Goal: Task Accomplishment & Management: Manage account settings

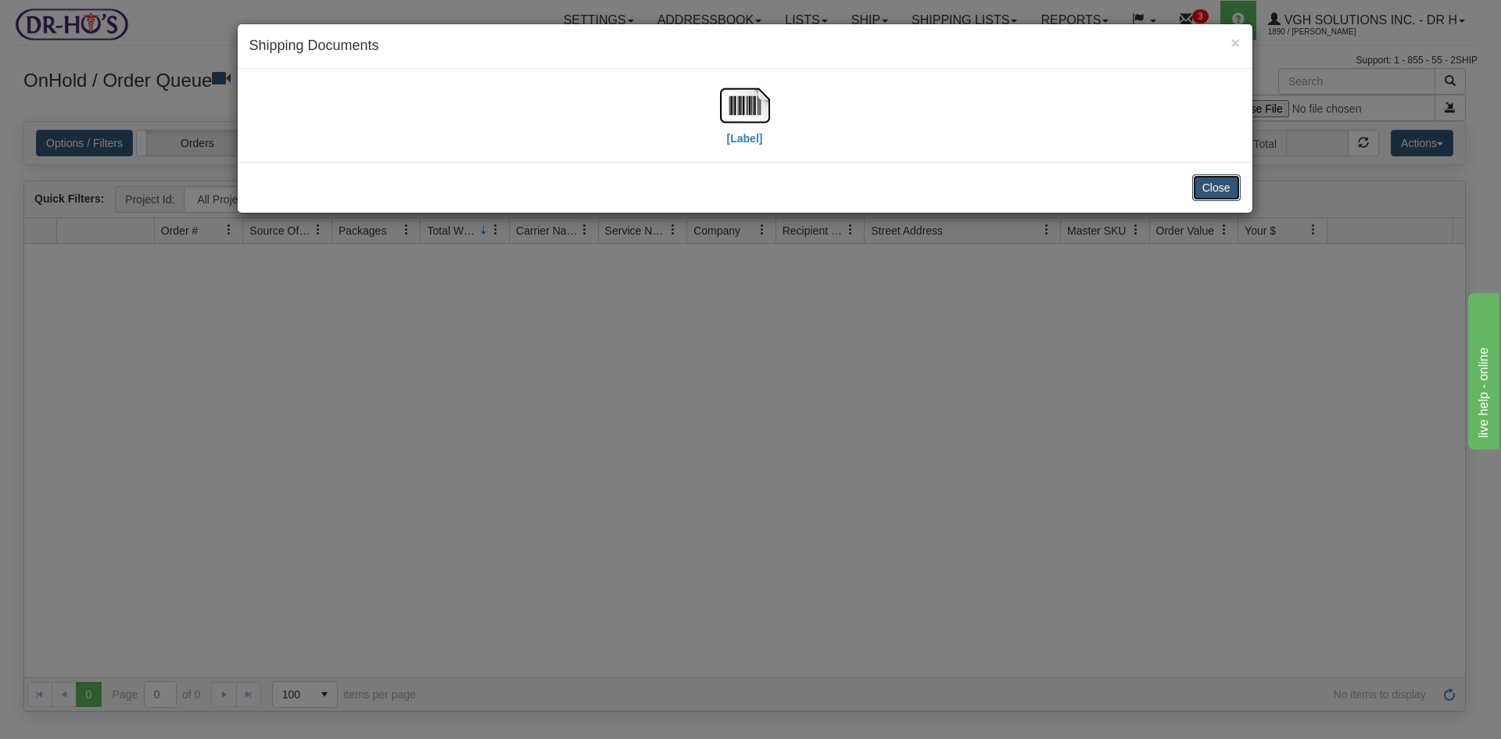
click at [1213, 187] on button "Close" at bounding box center [1216, 187] width 48 height 27
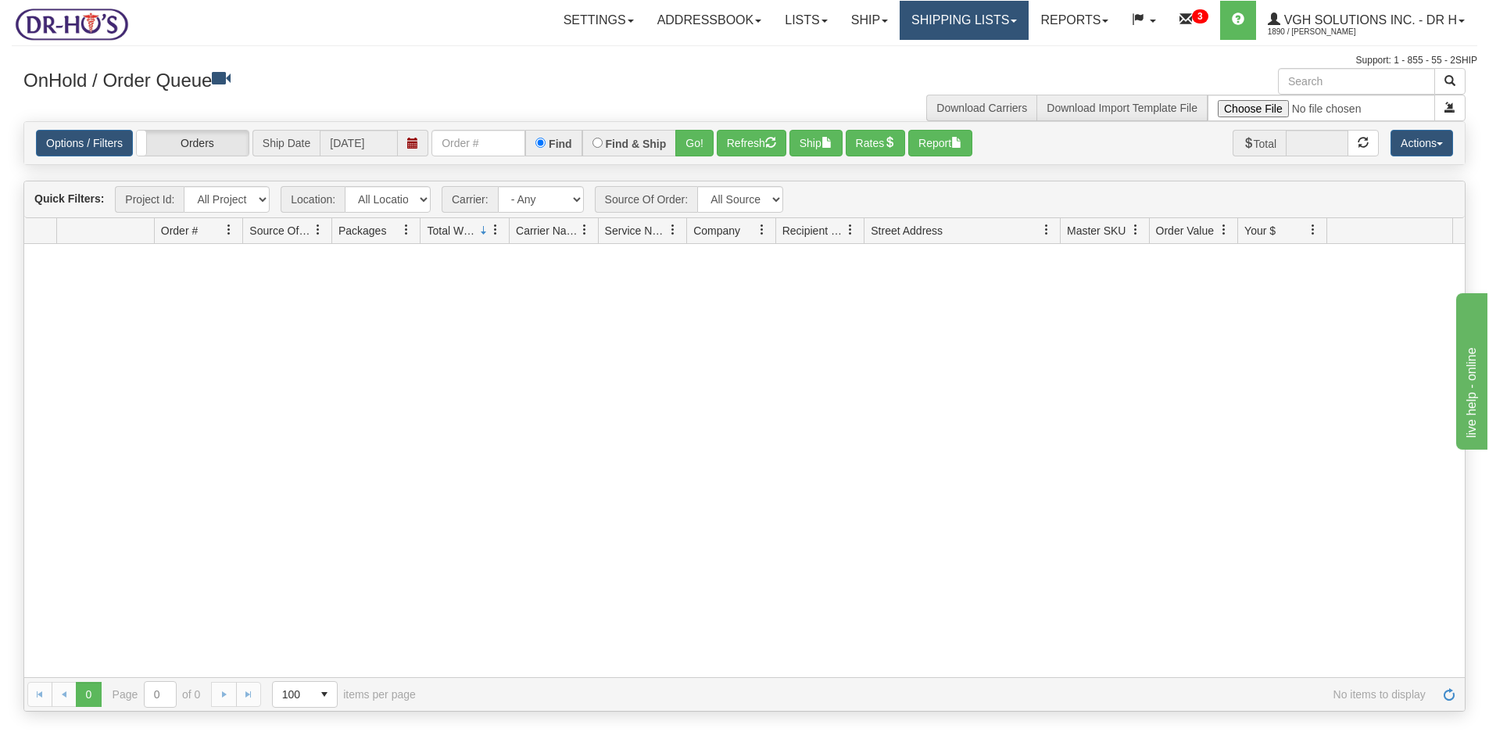
click at [940, 25] on link "Shipping lists" at bounding box center [964, 20] width 129 height 39
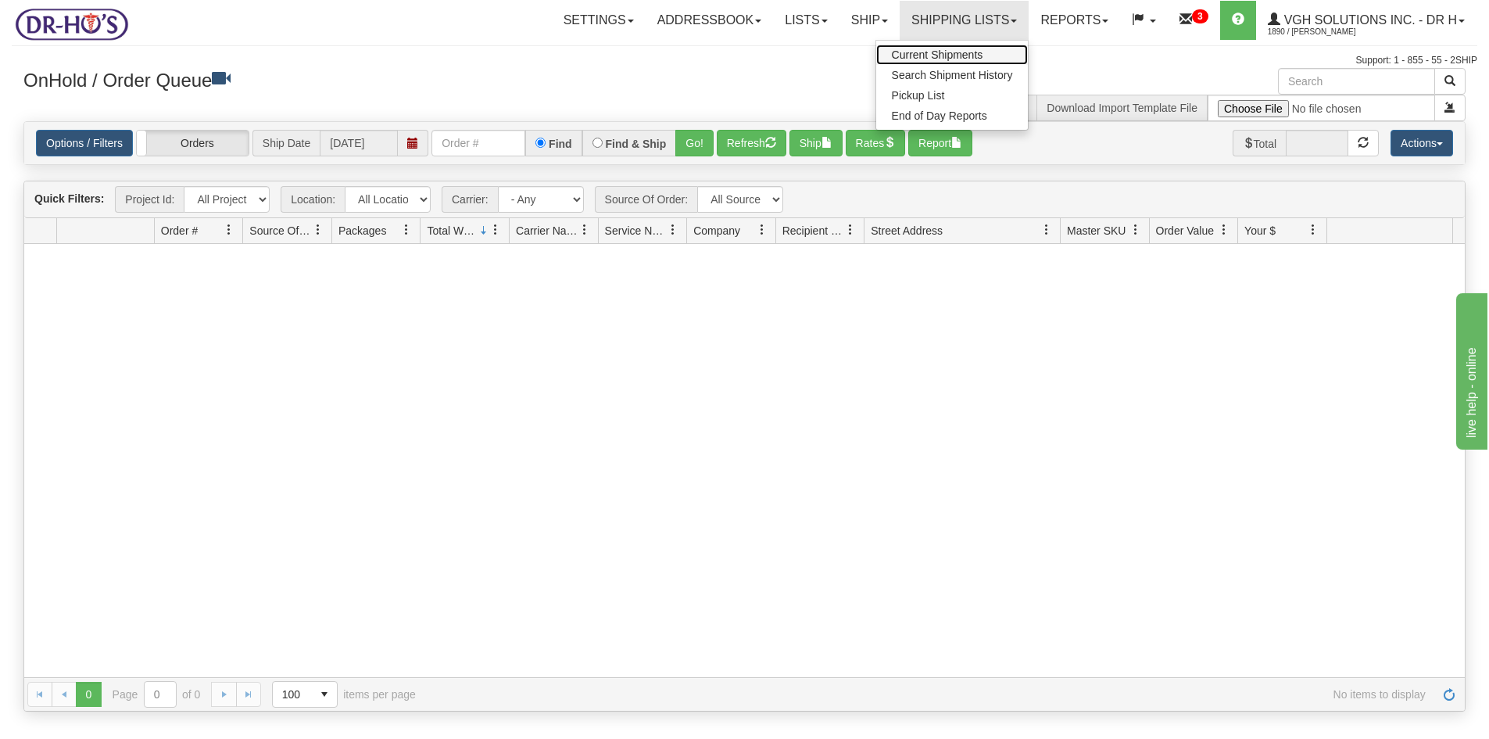
click at [920, 53] on span "Current Shipments" at bounding box center [937, 54] width 91 height 13
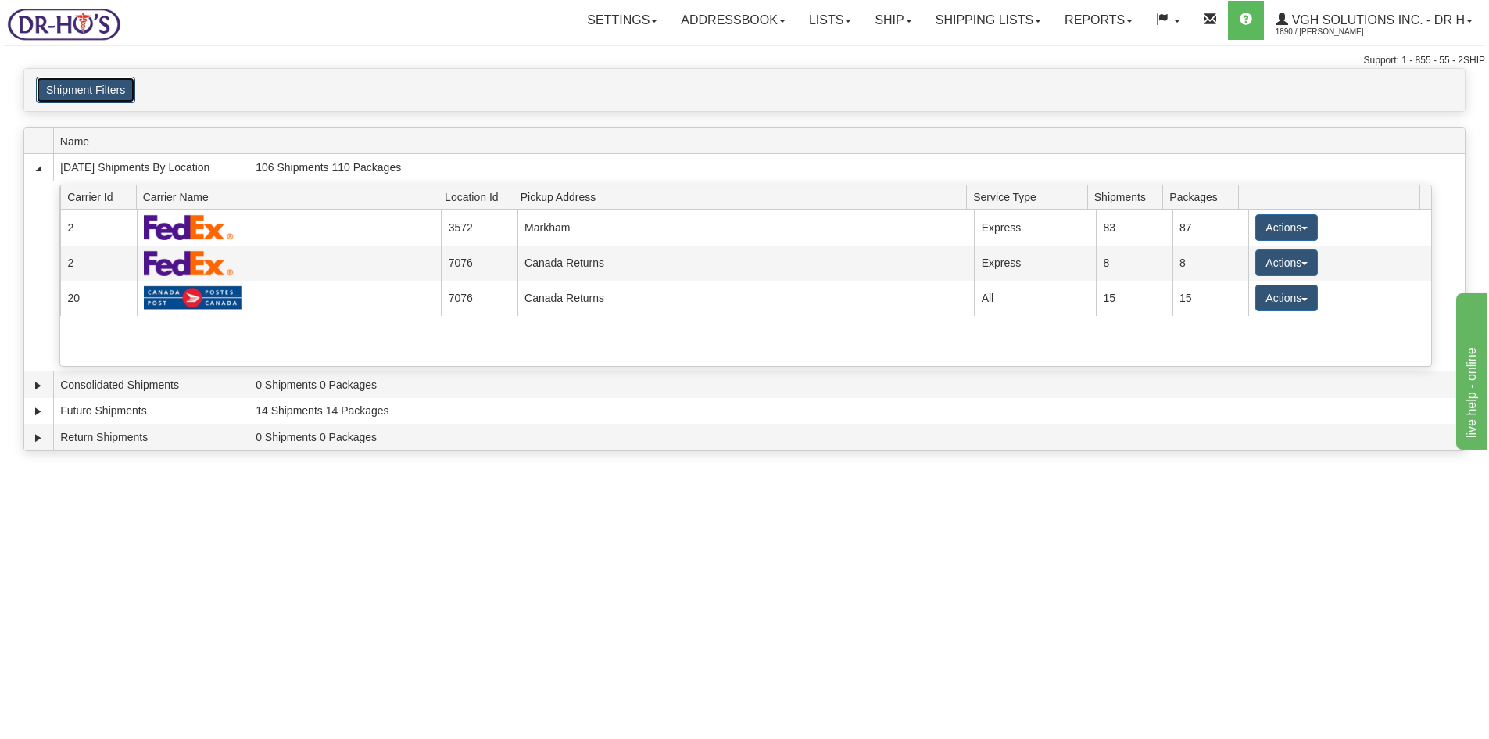
click at [105, 85] on button "Shipment Filters" at bounding box center [85, 90] width 99 height 27
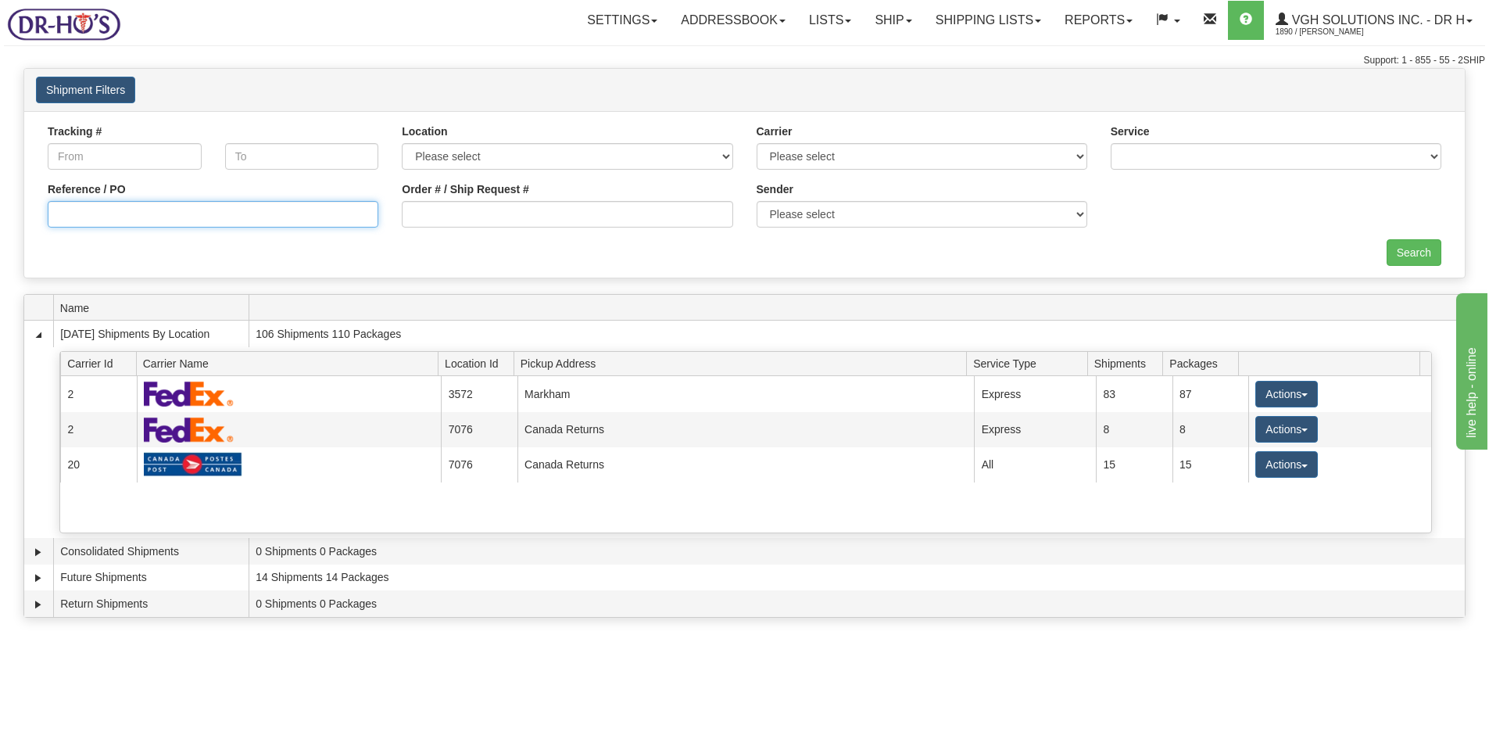
click at [128, 206] on input "Reference / PO" at bounding box center [213, 214] width 331 height 27
paste input "226731"
type input "226731"
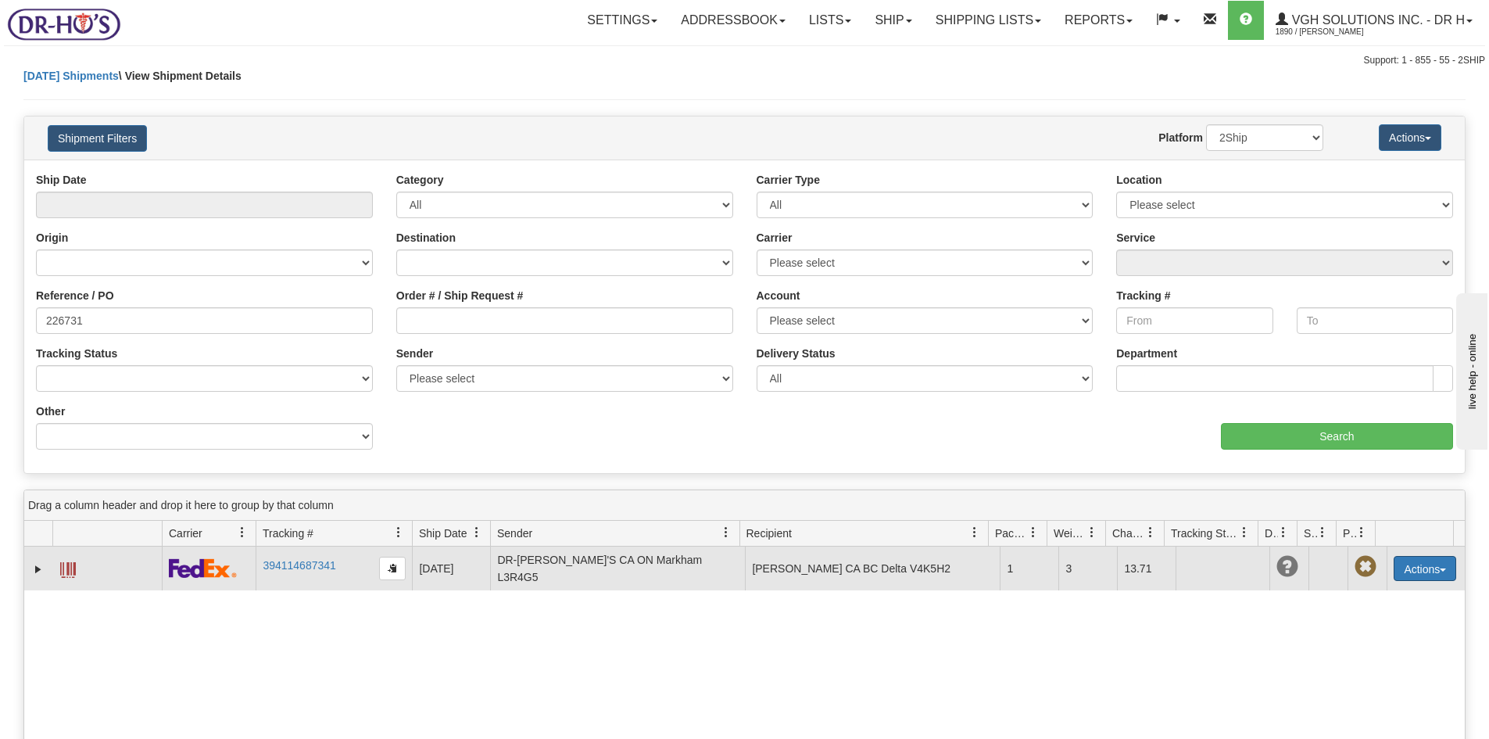
click at [1423, 566] on button "Actions" at bounding box center [1425, 568] width 63 height 25
click at [1367, 593] on link "Edit" at bounding box center [1393, 597] width 125 height 20
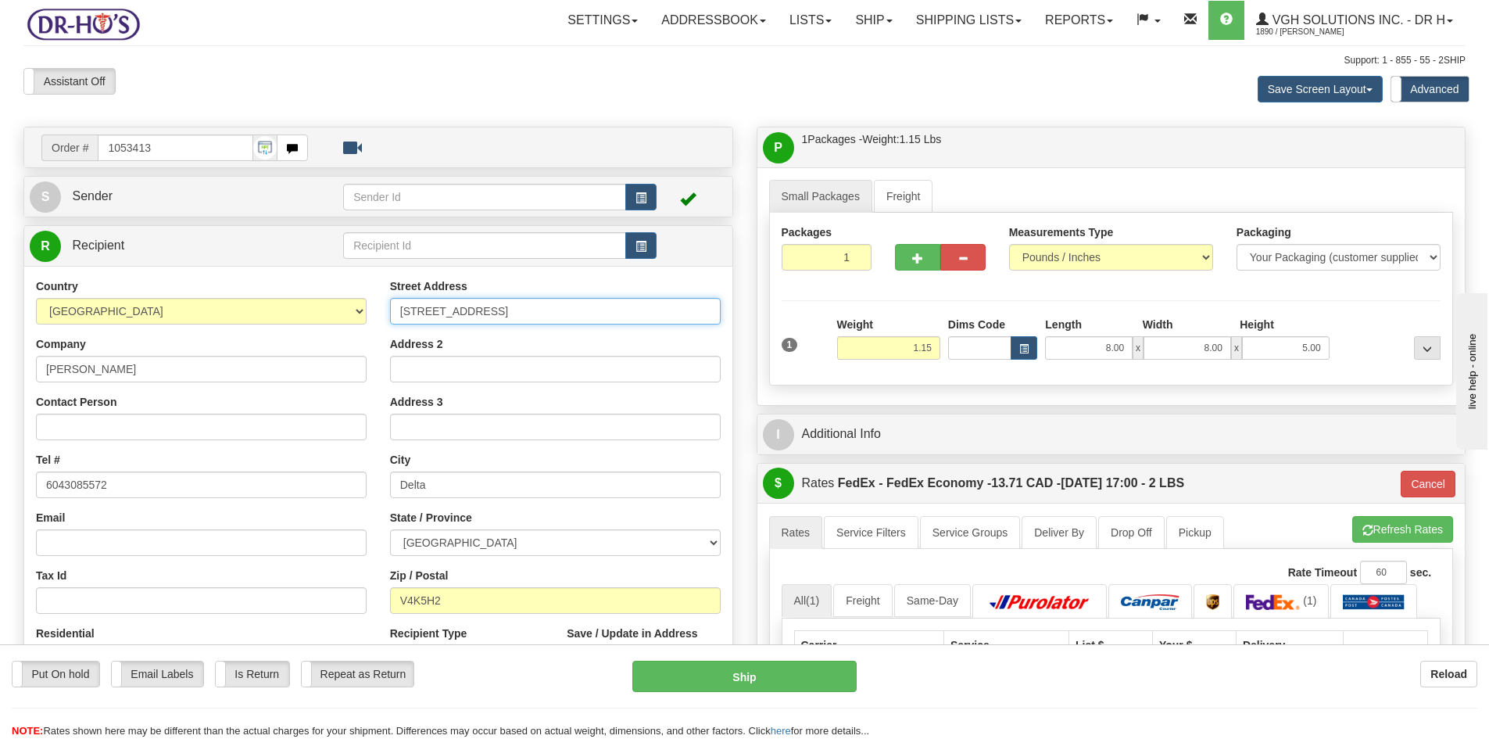
drag, startPoint x: 438, startPoint y: 309, endPoint x: 284, endPoint y: 311, distance: 154.0
click at [292, 311] on div "Country AFGHANISTAN ALAND ISLANDS ALBANIA ALGERIA AMERICAN SAMOA ANDORRA ANGOLA…" at bounding box center [378, 488] width 708 height 421
paste input "45-5900 FERRY RD"
type input "45-5900 FERRY RD"
drag, startPoint x: 443, startPoint y: 601, endPoint x: 289, endPoint y: 617, distance: 154.8
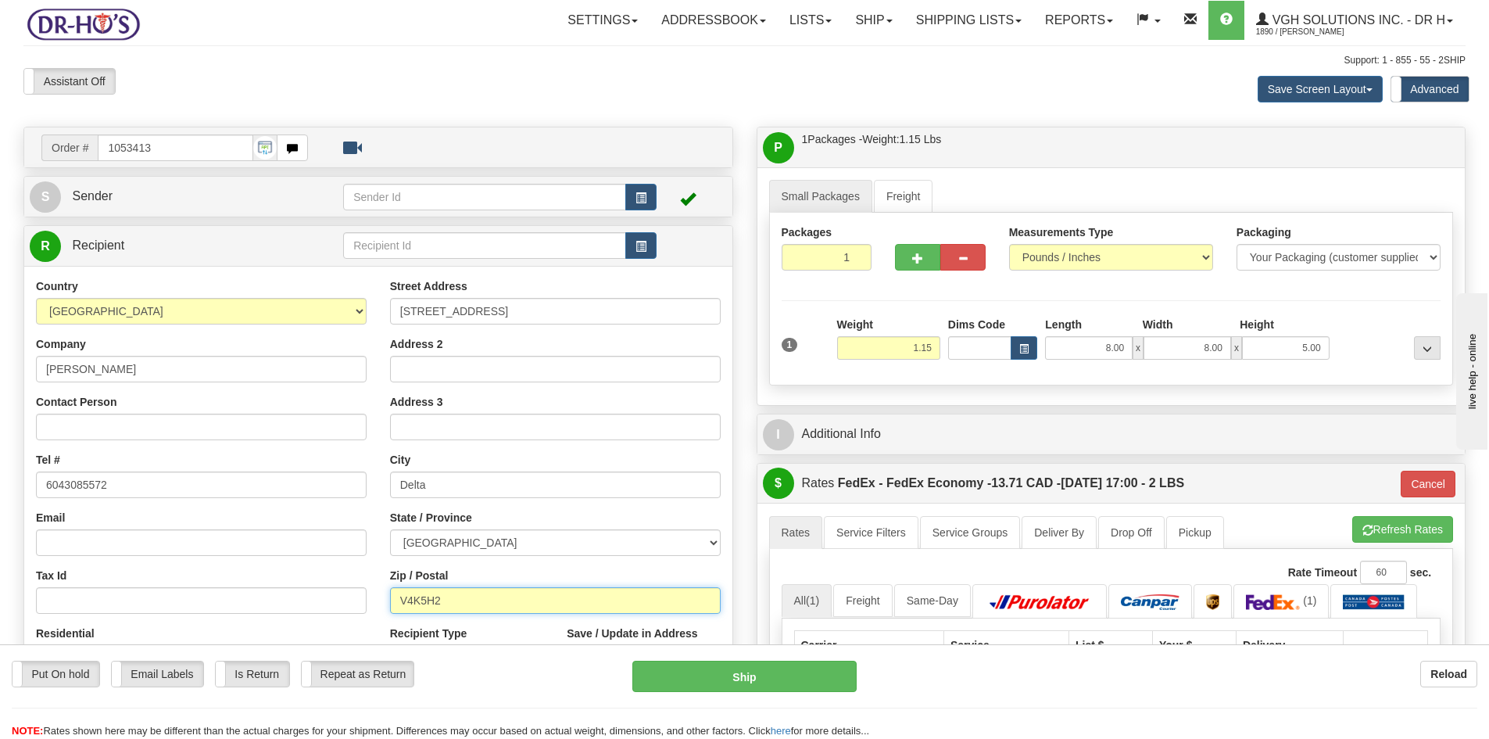
click at [294, 616] on div "Country AFGHANISTAN ALAND ISLANDS ALBANIA ALGERIA AMERICAN SAMOA ANDORRA ANGOLA…" at bounding box center [378, 488] width 708 height 421
paste input "5C3"
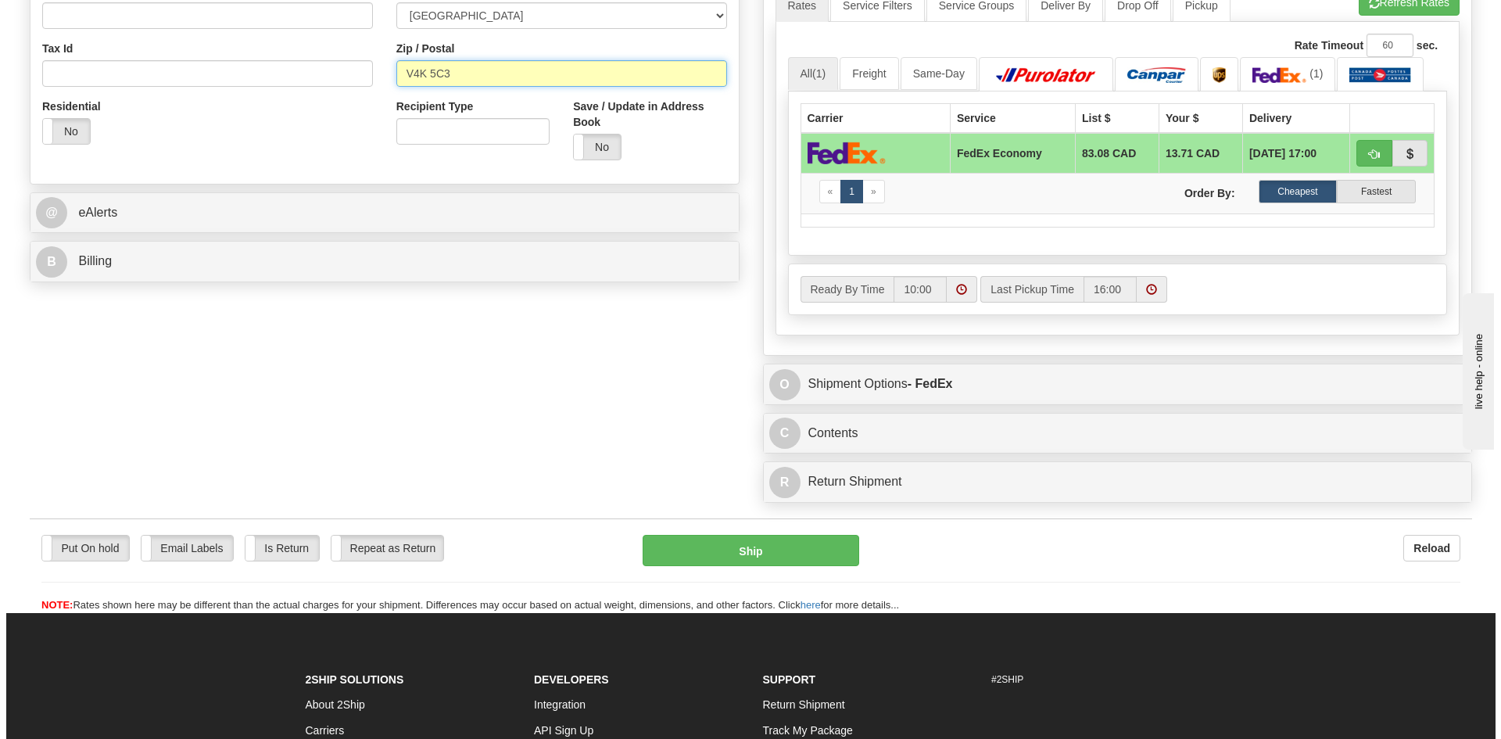
scroll to position [547, 0]
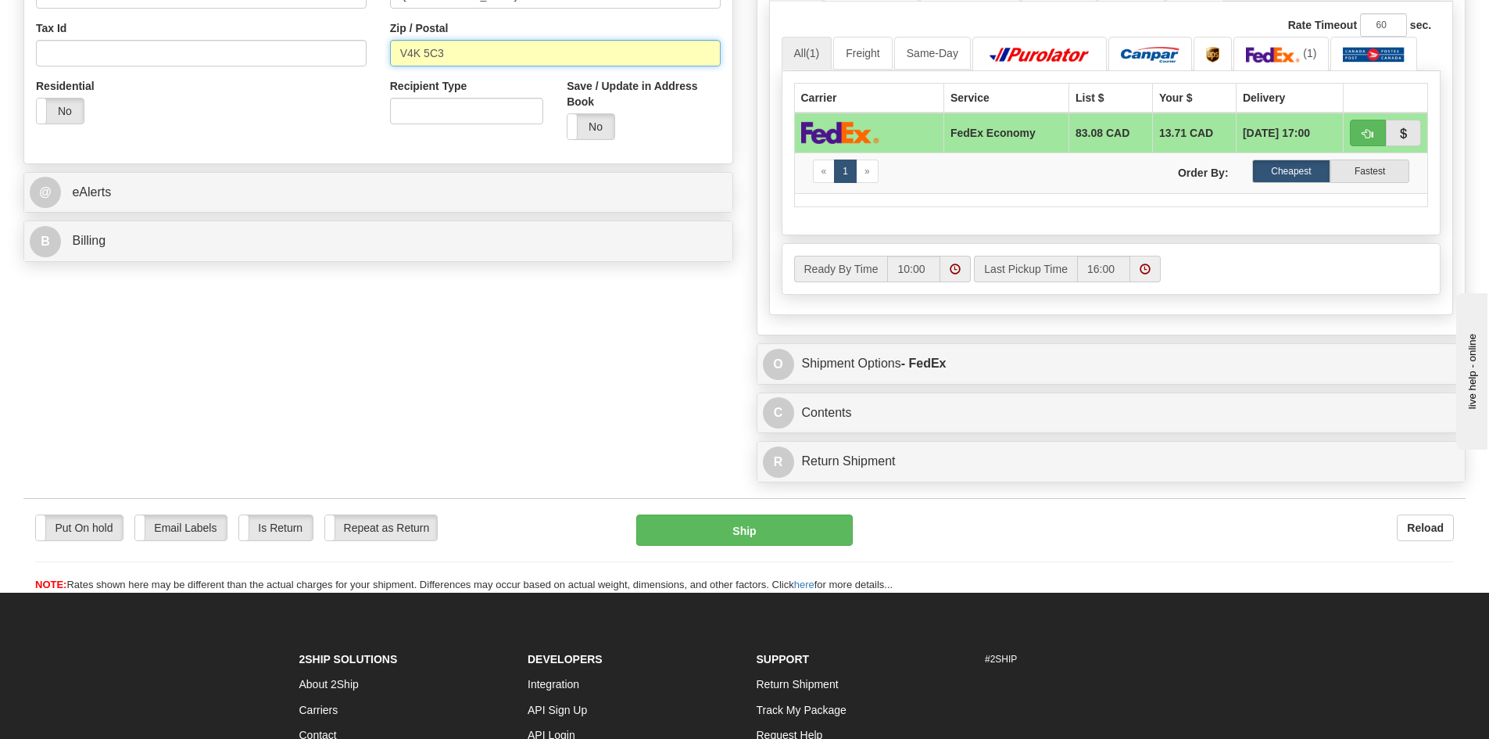
type input "V4K 5C3"
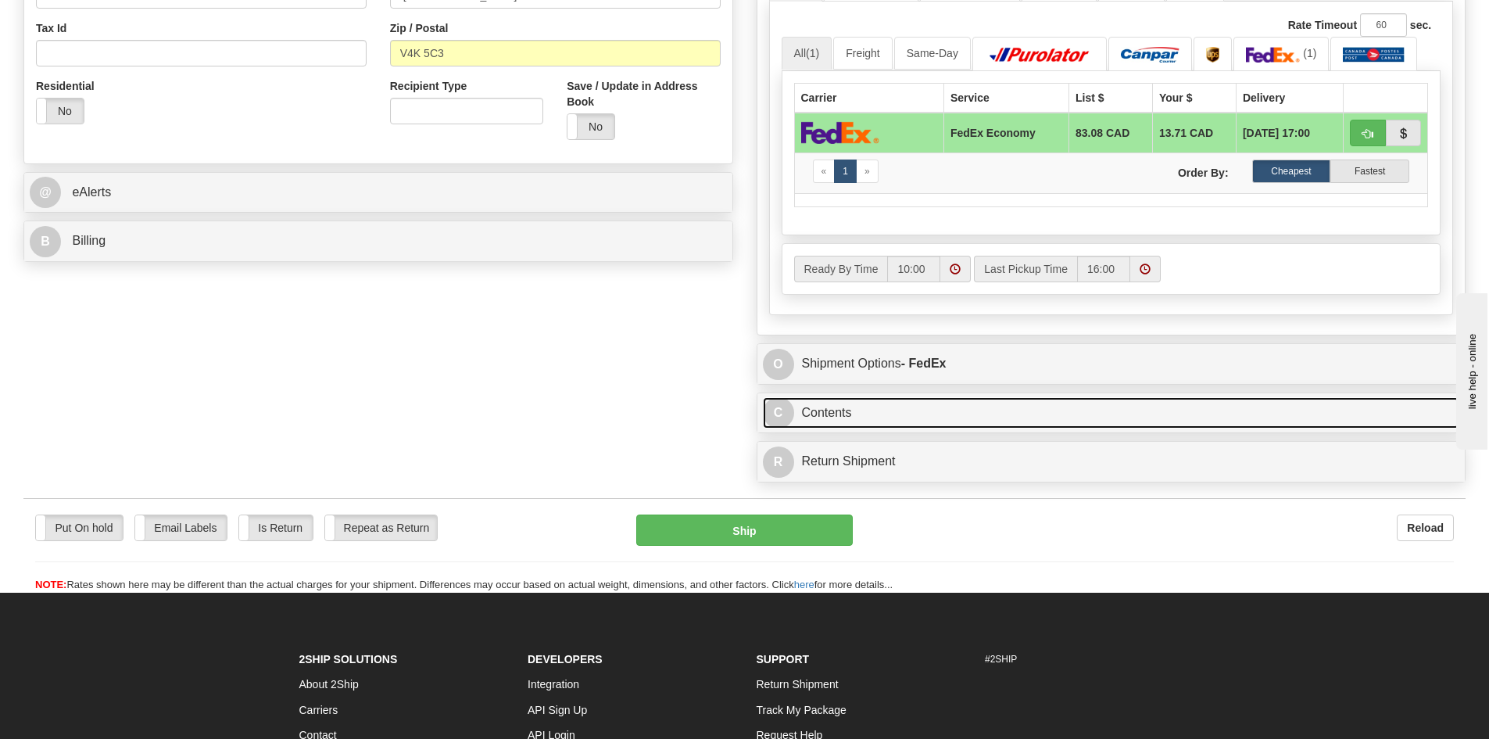
drag, startPoint x: 870, startPoint y: 406, endPoint x: 876, endPoint y: 412, distance: 8.8
click at [870, 406] on link "C Contents" at bounding box center [1111, 413] width 697 height 32
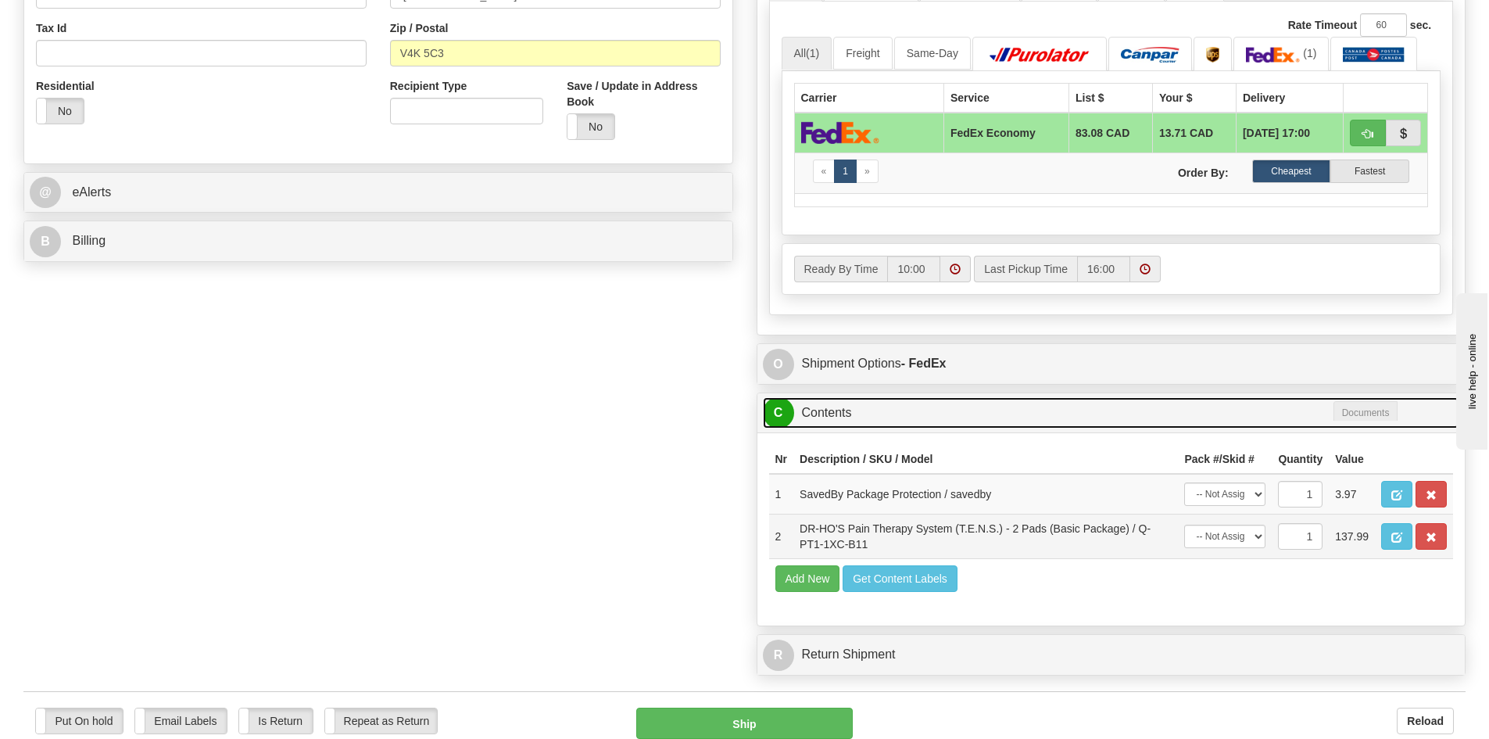
type input "20"
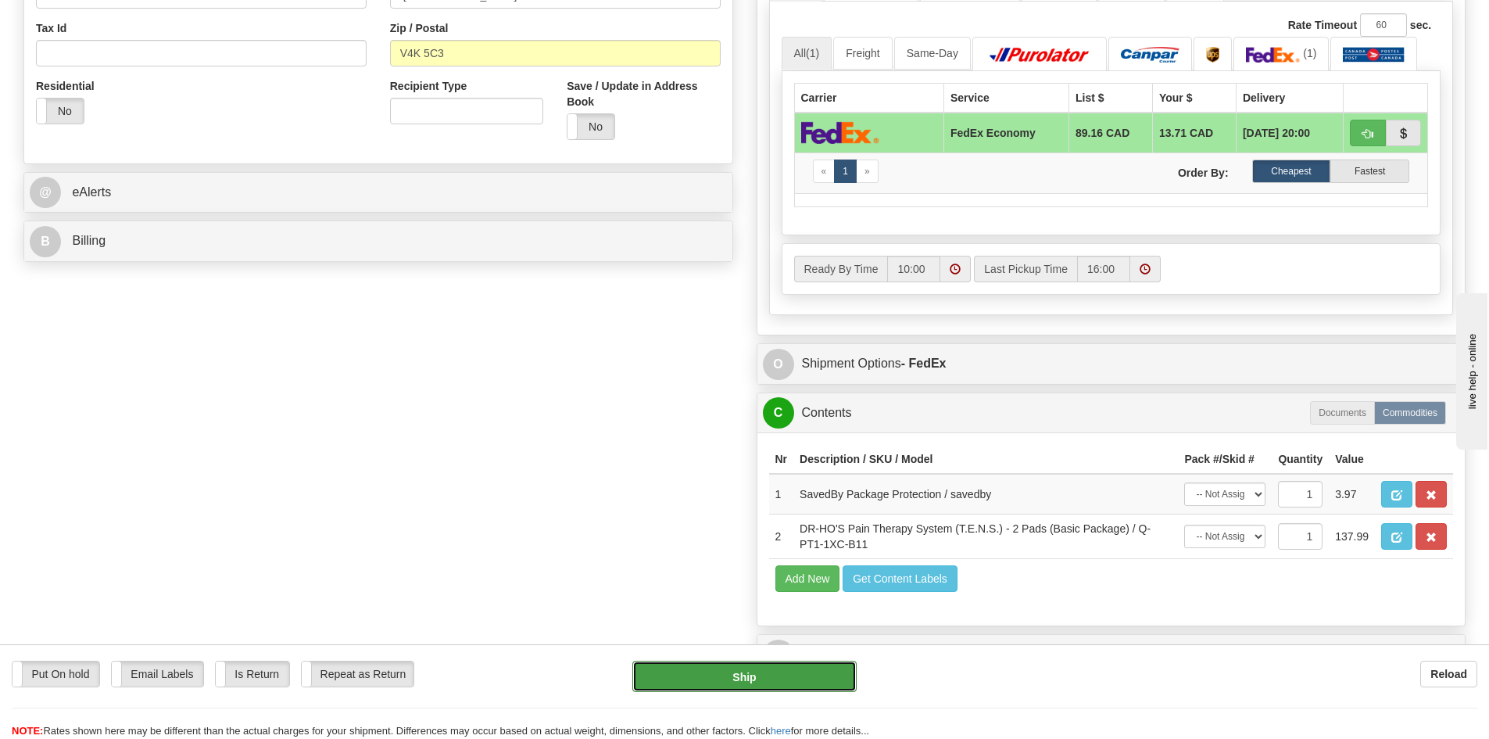
click at [768, 682] on button "Ship" at bounding box center [744, 676] width 224 height 31
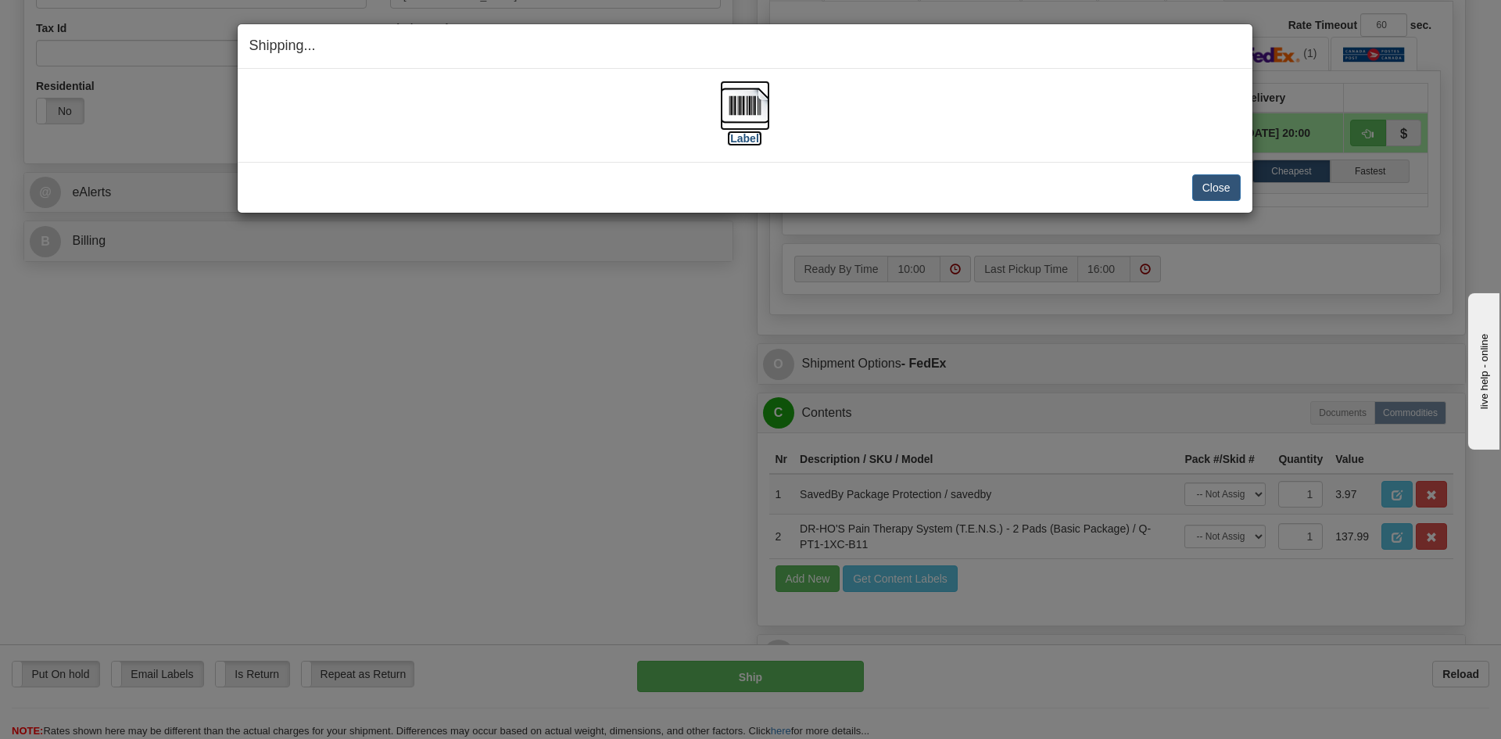
click at [746, 107] on img at bounding box center [745, 106] width 50 height 50
